Goal: Task Accomplishment & Management: Manage account settings

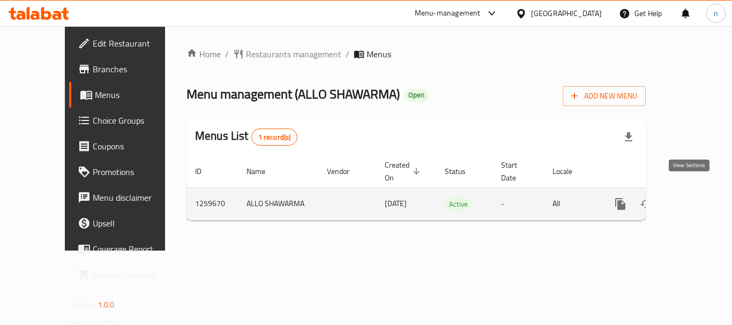
click at [691, 198] on icon "enhanced table" at bounding box center [697, 204] width 13 height 13
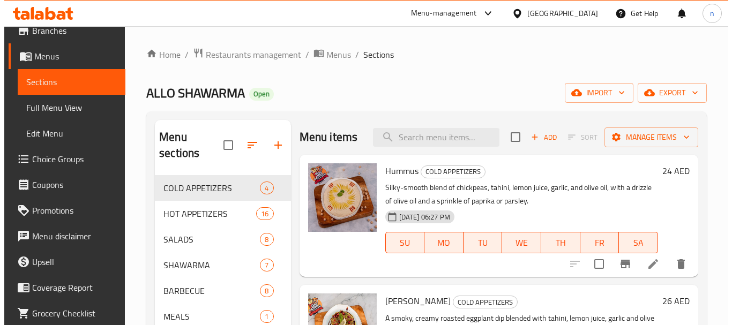
scroll to position [72, 0]
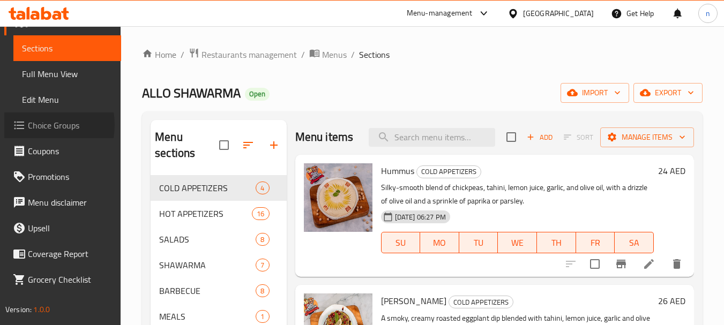
click at [37, 125] on span "Choice Groups" at bounding box center [70, 125] width 85 height 13
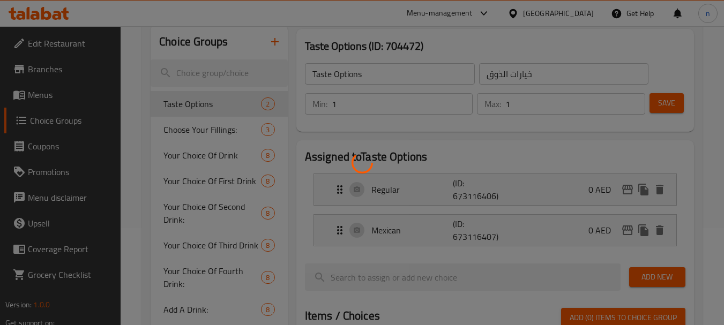
scroll to position [107, 0]
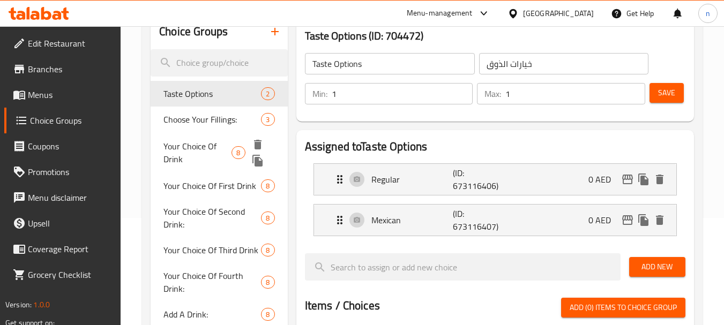
click at [178, 147] on span "Your Choice Of Drink" at bounding box center [197, 153] width 68 height 26
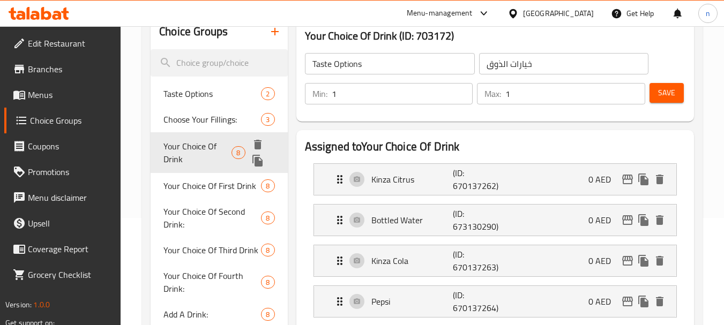
type input "Your Choice Of Drink"
type input "اختيارك من الشراب"
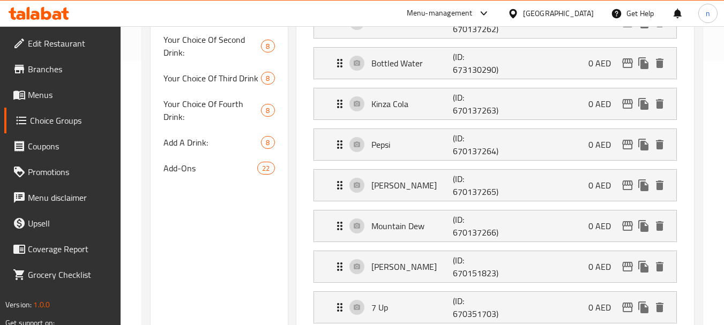
scroll to position [214, 0]
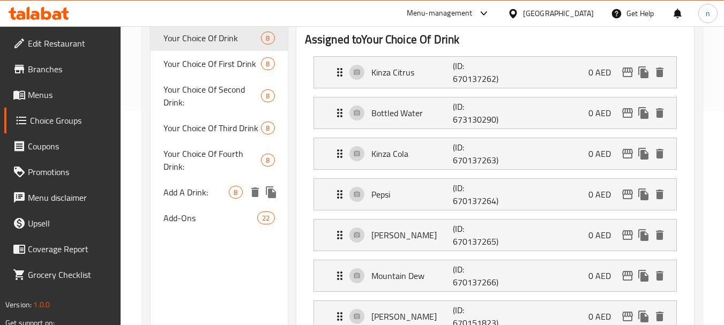
click at [205, 186] on span "Add A Drink:" at bounding box center [195, 192] width 65 height 13
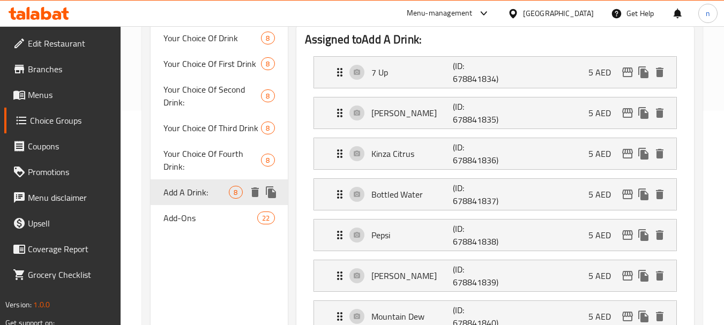
type input "Add A Drink:"
type input "أضف مشروبًا:"
type input "0"
type input "8"
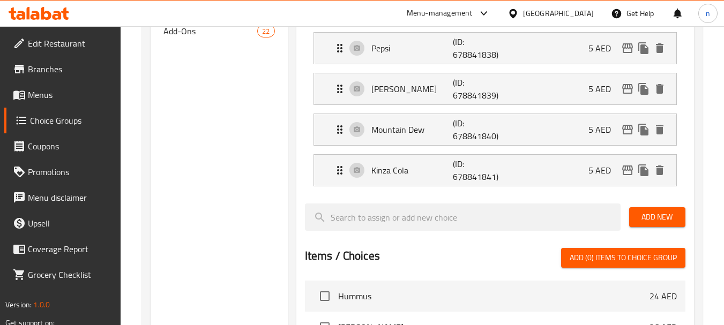
scroll to position [268, 0]
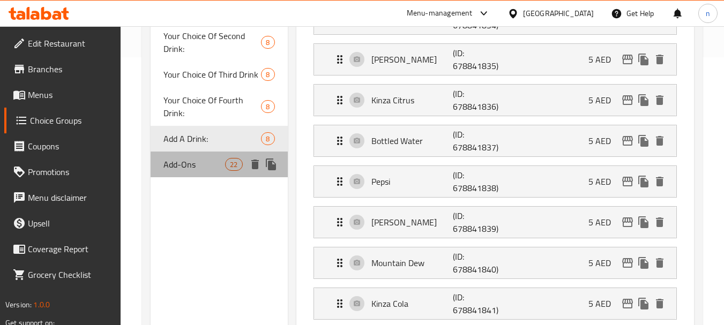
click at [178, 158] on span "Add-Ons" at bounding box center [194, 164] width 62 height 13
type input "Add-Ons"
type input "الإضافات"
type input "22"
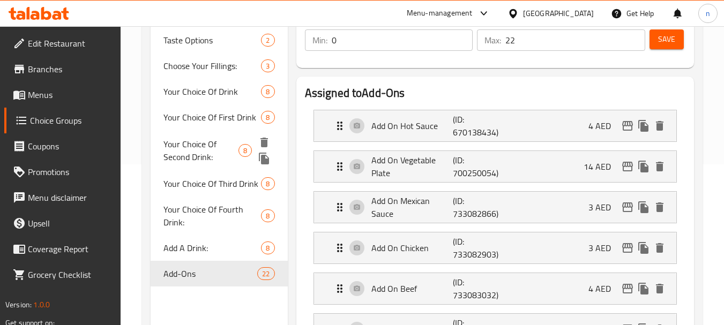
scroll to position [0, 0]
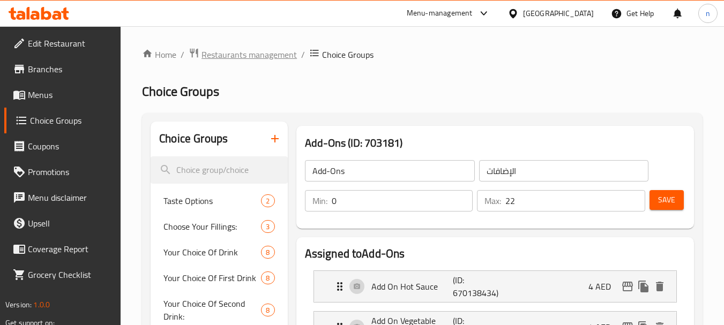
click at [242, 56] on span "Restaurants management" at bounding box center [248, 54] width 95 height 13
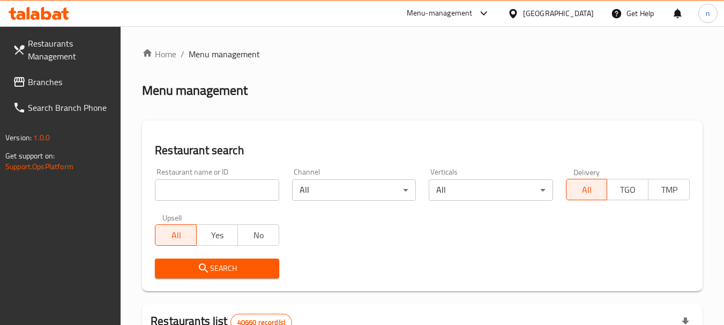
click at [44, 76] on span "Branches" at bounding box center [70, 82] width 85 height 13
